Goal: Task Accomplishment & Management: Use online tool/utility

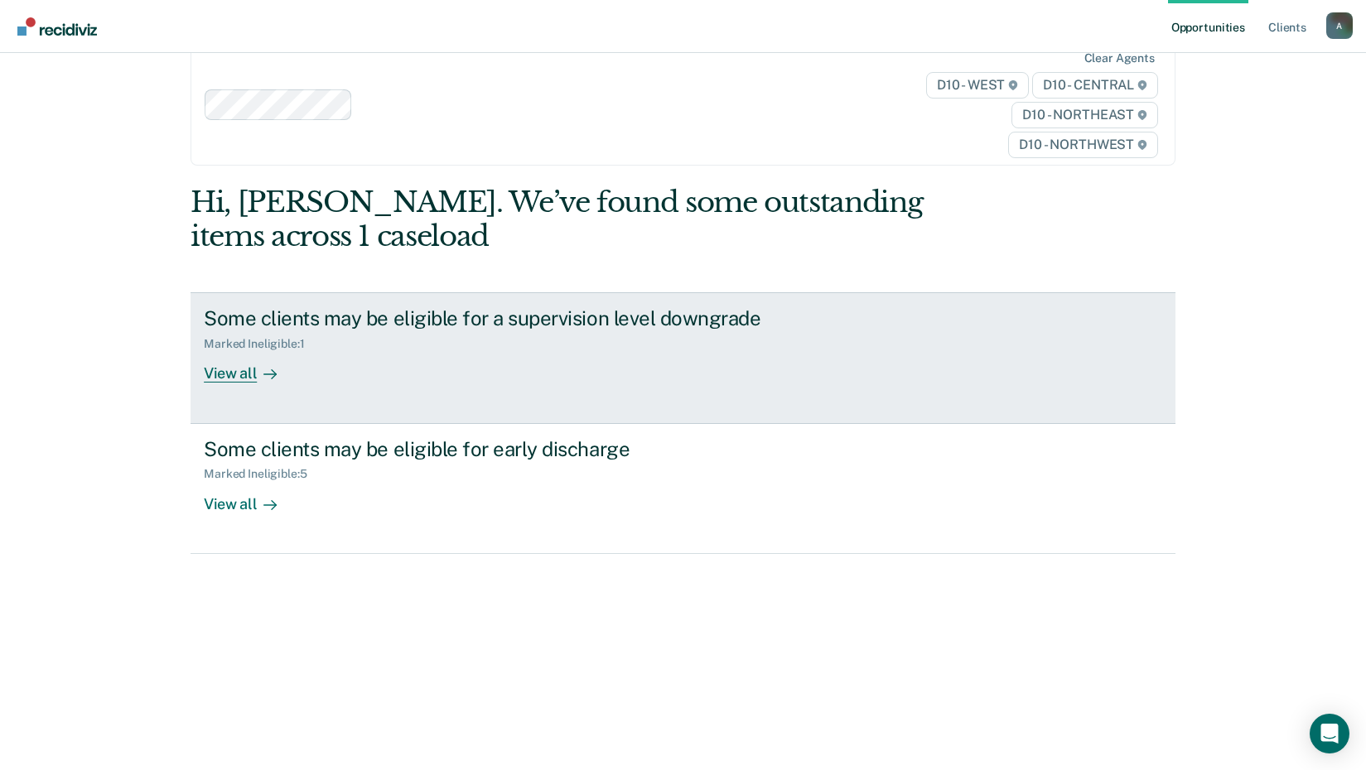
scroll to position [81, 0]
click at [245, 384] on div "View all" at bounding box center [250, 367] width 93 height 32
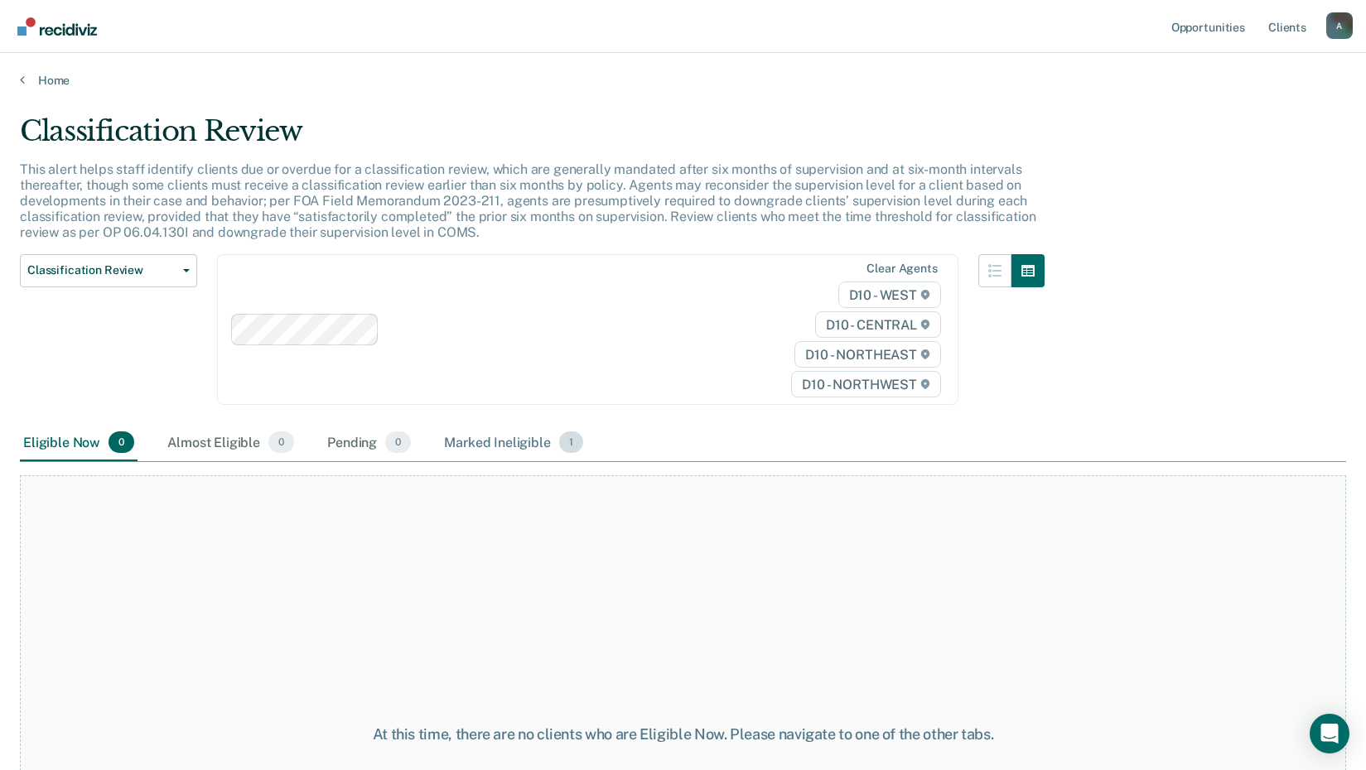
click at [587, 461] on div "Marked Ineligible 1" at bounding box center [514, 443] width 146 height 36
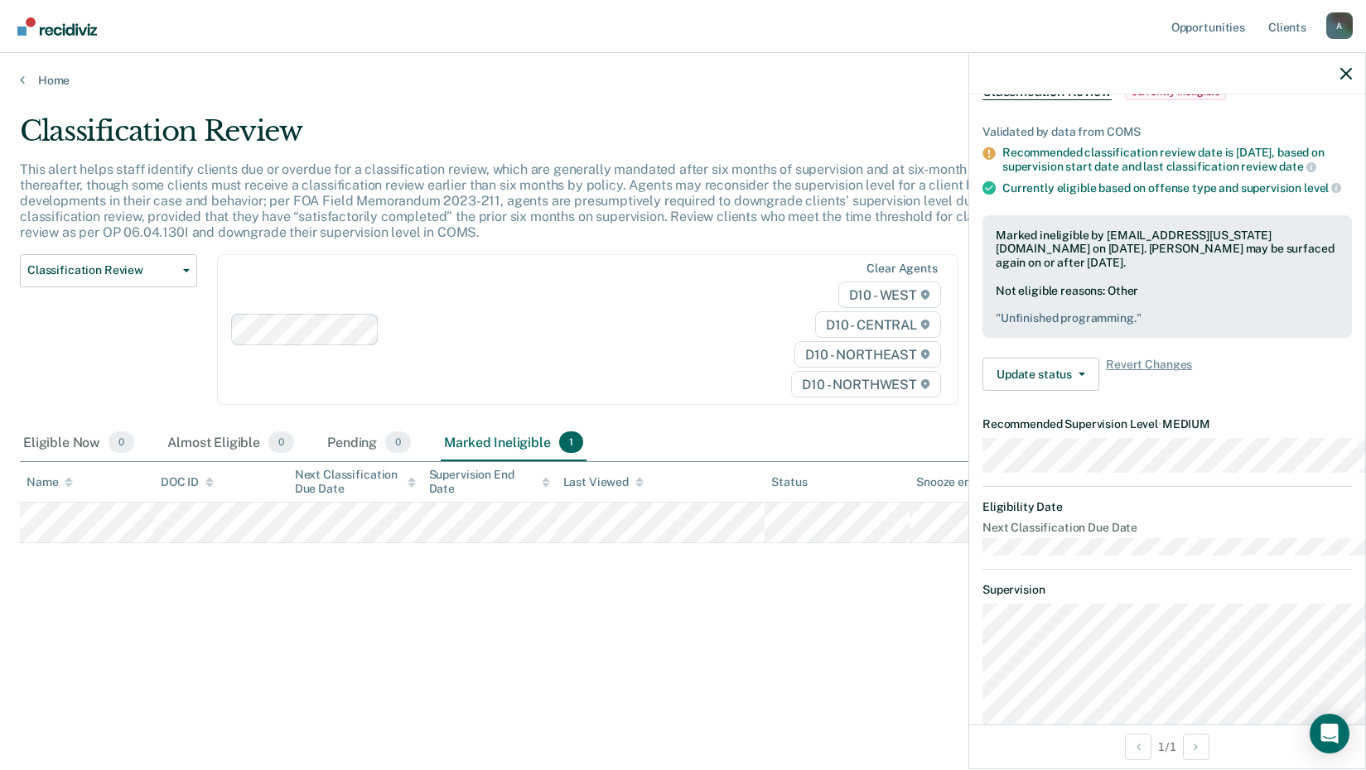
scroll to position [26, 0]
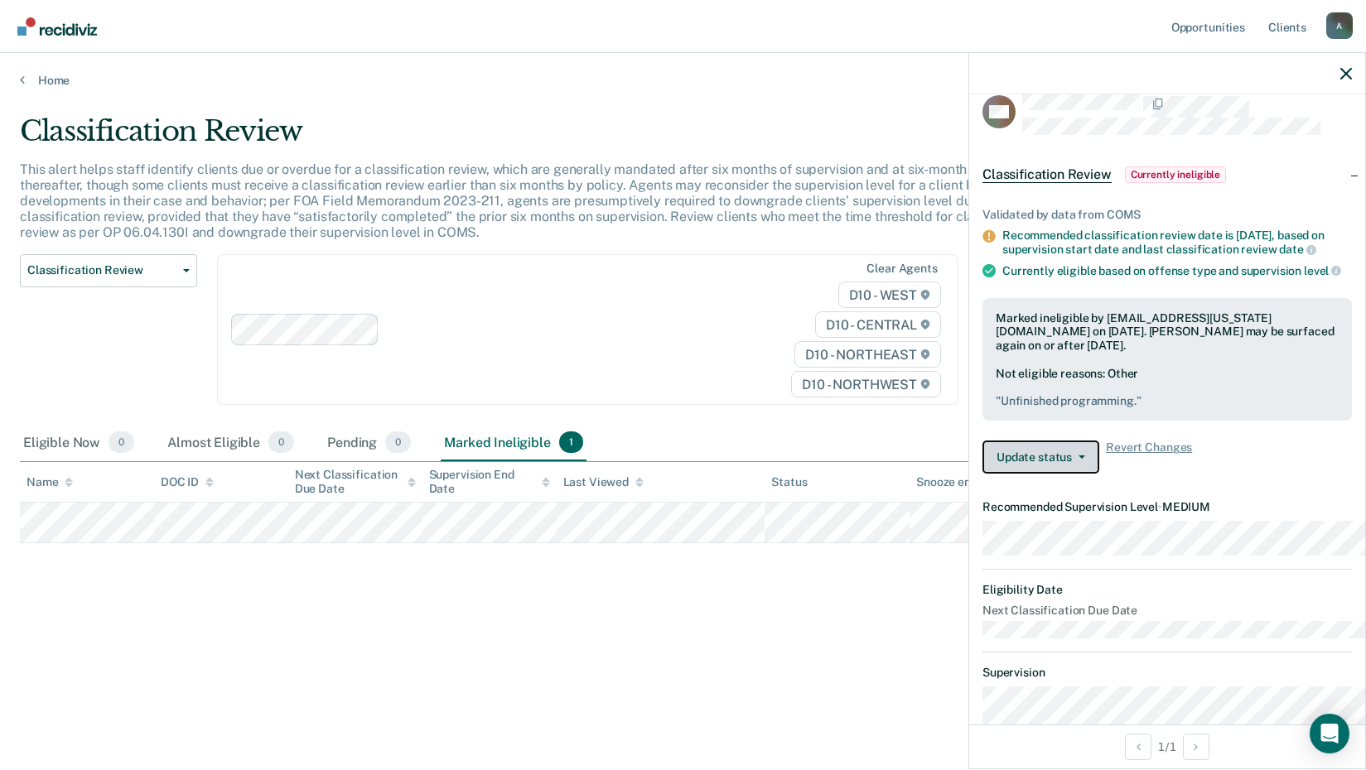
click at [1079, 459] on icon "button" at bounding box center [1082, 457] width 7 height 3
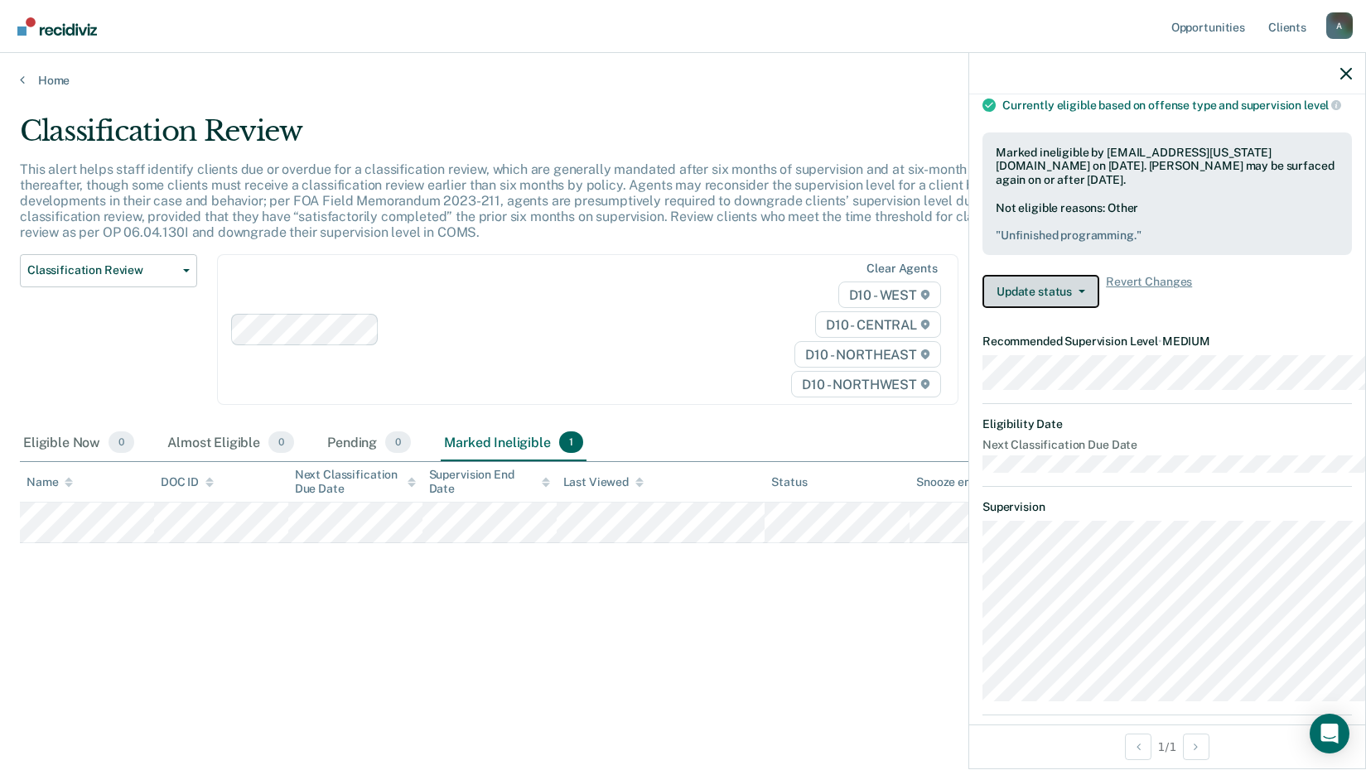
scroll to position [109, 0]
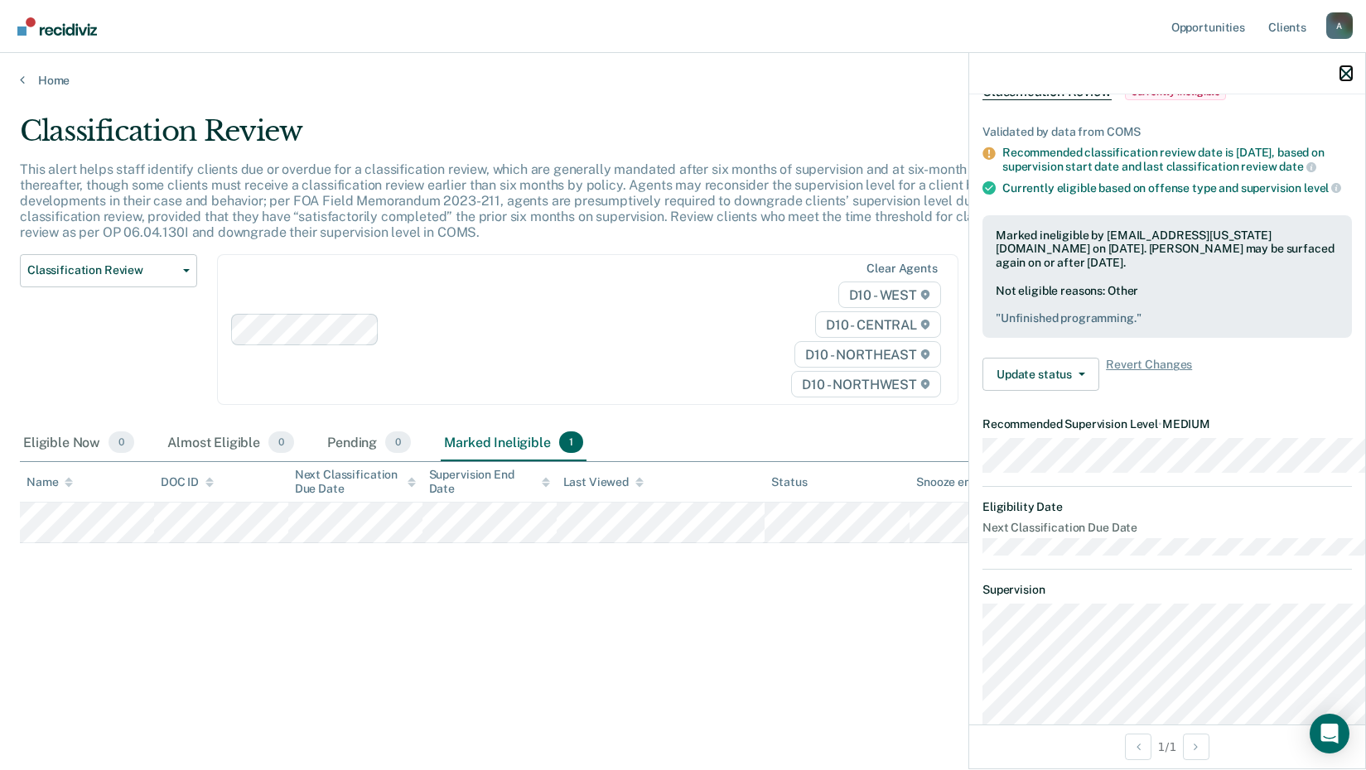
click at [1342, 80] on icon "button" at bounding box center [1346, 74] width 12 height 12
